Goal: Transaction & Acquisition: Purchase product/service

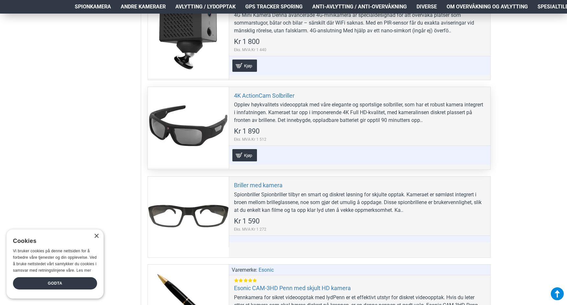
scroll to position [679, 0]
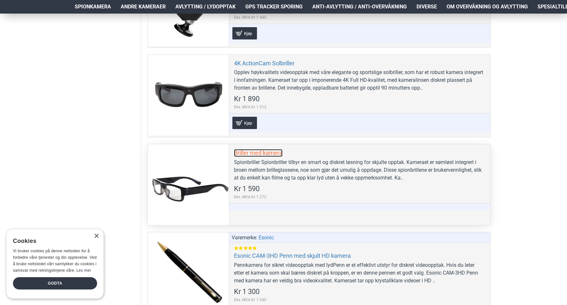
click at [253, 155] on link "Briller med kamera" at bounding box center [258, 152] width 49 height 7
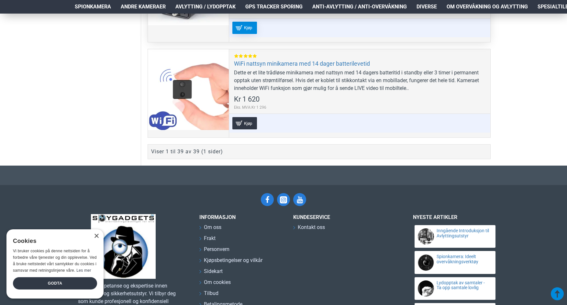
scroll to position [3947, 0]
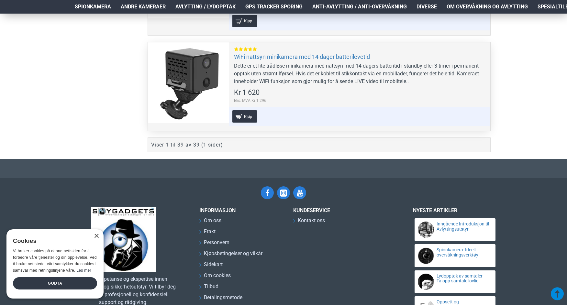
drag, startPoint x: 228, startPoint y: 96, endPoint x: 228, endPoint y: 92, distance: 4.2
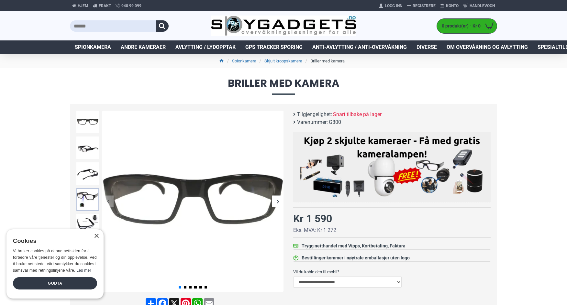
click at [91, 196] on img at bounding box center [87, 199] width 23 height 23
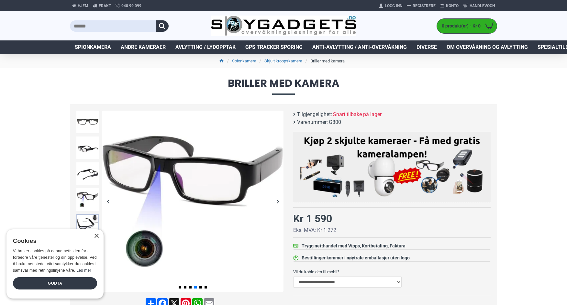
click at [88, 219] on img at bounding box center [87, 225] width 23 height 23
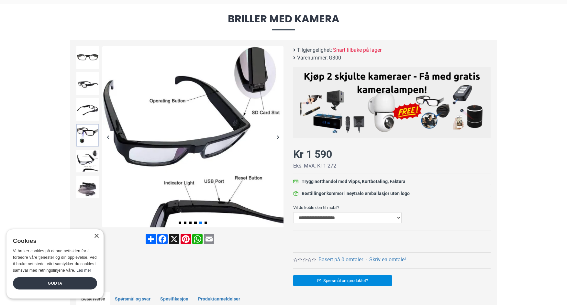
scroll to position [65, 0]
click at [88, 195] on img at bounding box center [87, 186] width 23 height 23
